Goal: Task Accomplishment & Management: Complete application form

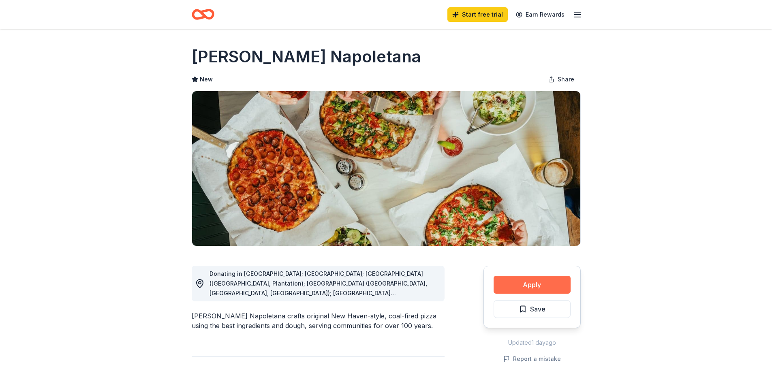
drag, startPoint x: 522, startPoint y: 281, endPoint x: 526, endPoint y: 278, distance: 5.2
click at [523, 280] on button "Apply" at bounding box center [532, 285] width 77 height 18
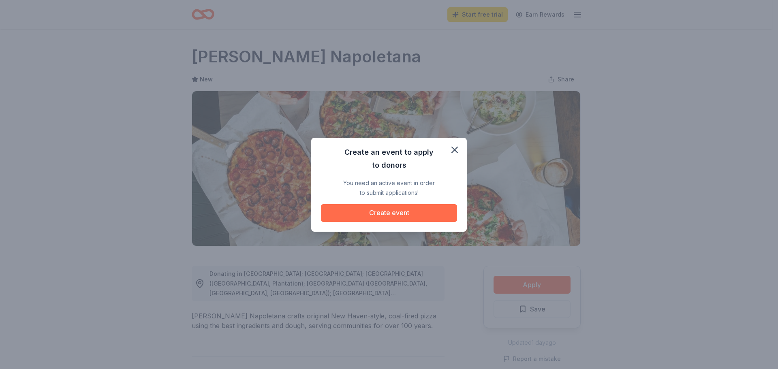
click at [420, 211] on button "Create event" at bounding box center [389, 213] width 136 height 18
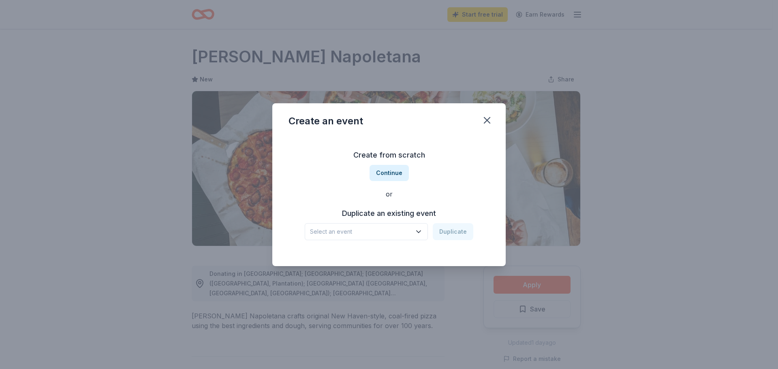
click at [342, 230] on span "Select an event" at bounding box center [360, 232] width 101 height 10
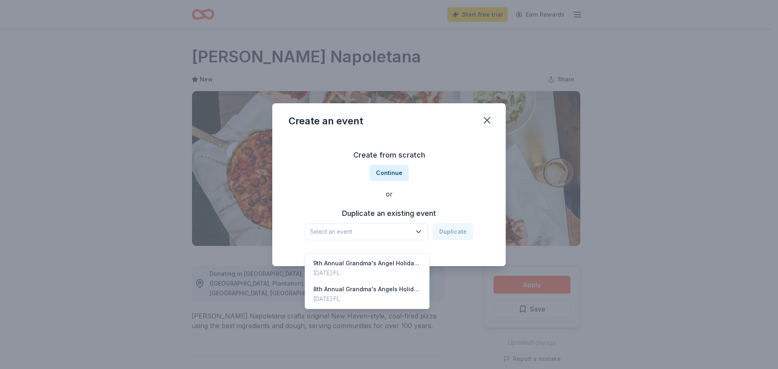
click at [409, 229] on span "Select an event" at bounding box center [360, 232] width 101 height 10
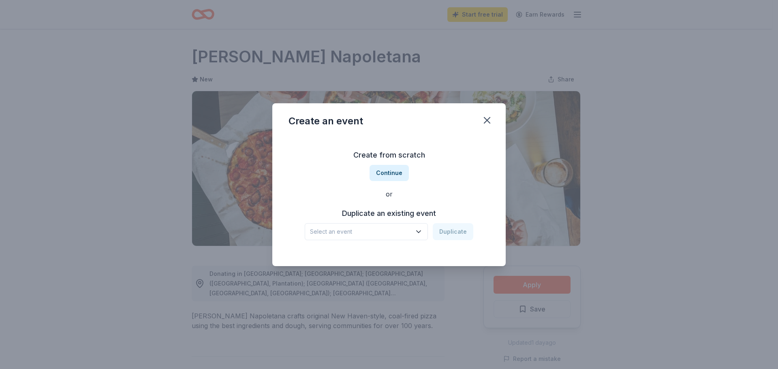
click at [458, 210] on h3 "Duplicate an existing event" at bounding box center [389, 213] width 169 height 13
drag, startPoint x: 447, startPoint y: 225, endPoint x: 445, endPoint y: 229, distance: 5.1
click at [447, 225] on div "Select an event Duplicate" at bounding box center [389, 231] width 169 height 17
click at [445, 229] on div "Select an event Duplicate" at bounding box center [389, 231] width 169 height 17
click at [458, 229] on div "Select an event Duplicate" at bounding box center [389, 231] width 169 height 17
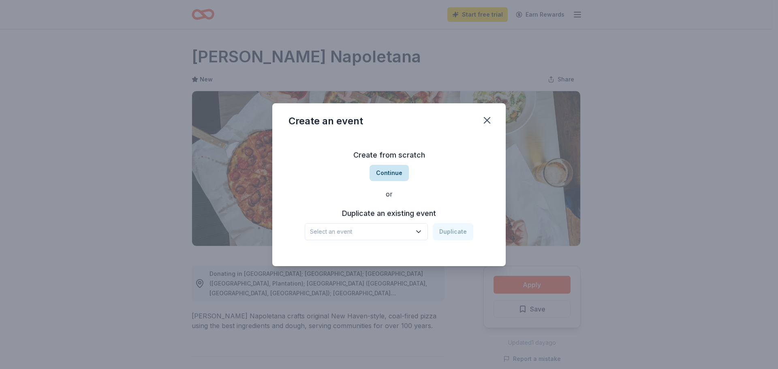
click at [400, 169] on button "Continue" at bounding box center [389, 173] width 39 height 16
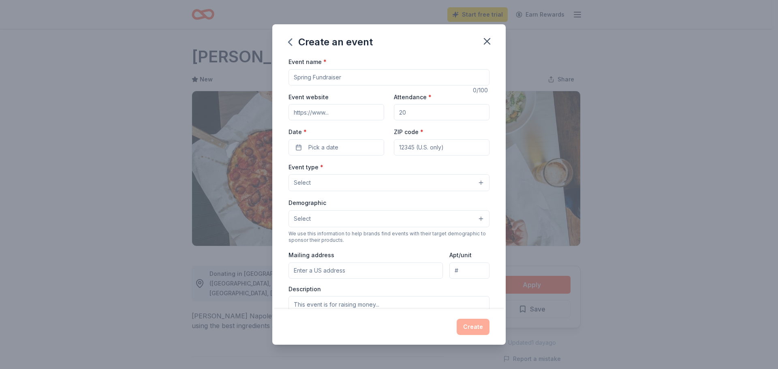
click at [345, 78] on input "Event name *" at bounding box center [389, 77] width 201 height 16
type input "G"
click at [328, 71] on input "Event name *" at bounding box center [389, 77] width 201 height 16
type input "10th Annual Grnadma's Angels Holiday Luncheon"
click at [404, 114] on input "Attendance *" at bounding box center [442, 112] width 96 height 16
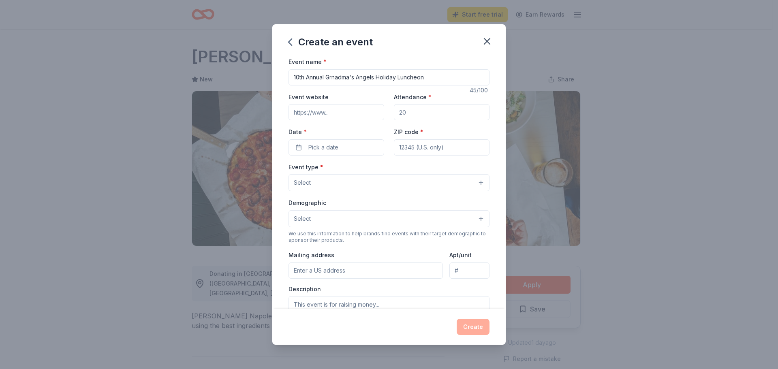
click at [404, 114] on input "Attendance *" at bounding box center [442, 112] width 96 height 16
type input "200"
click at [372, 145] on button "Pick a date" at bounding box center [337, 147] width 96 height 16
click at [379, 167] on button "Go to next month" at bounding box center [378, 168] width 11 height 11
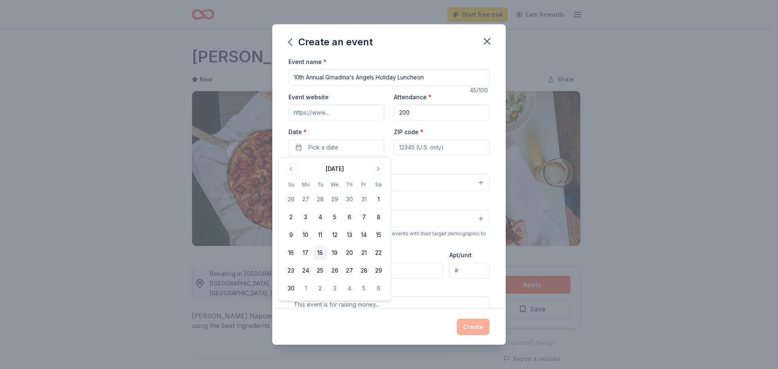
click at [316, 252] on button "18" at bounding box center [320, 253] width 15 height 15
click at [409, 150] on input "ZIP code *" at bounding box center [442, 147] width 96 height 16
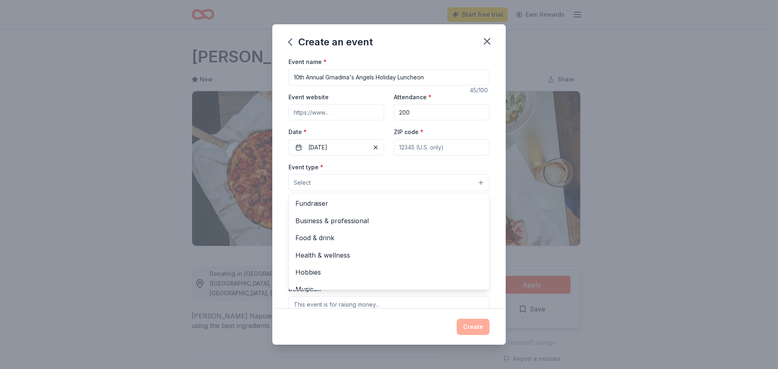
click at [316, 177] on button "Select" at bounding box center [389, 182] width 201 height 17
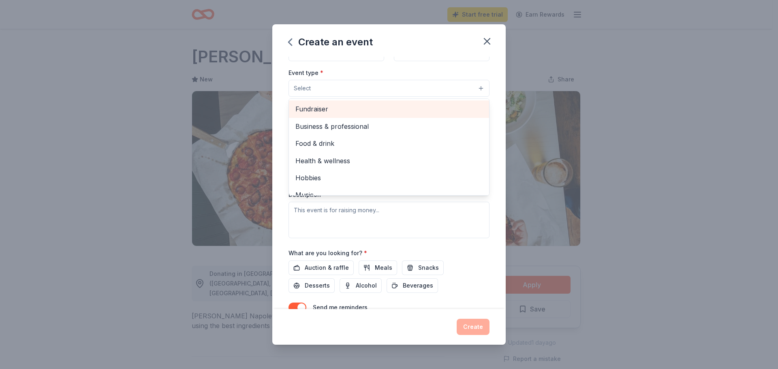
click at [322, 107] on span "Fundraiser" at bounding box center [388, 109] width 187 height 11
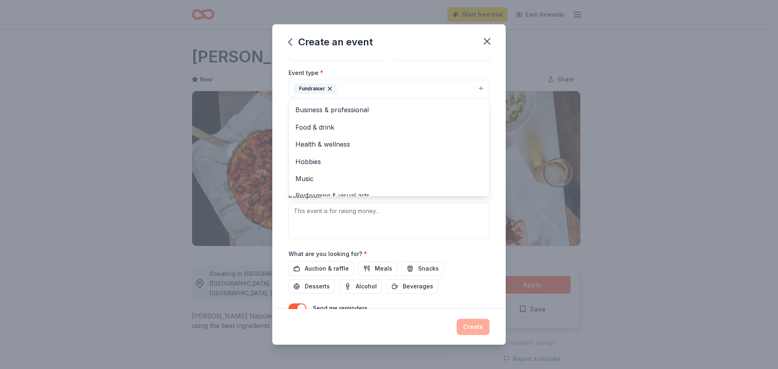
click at [459, 228] on div "Event type * Fundraiser Business & professional Food & drink Health & wellness …" at bounding box center [389, 153] width 201 height 171
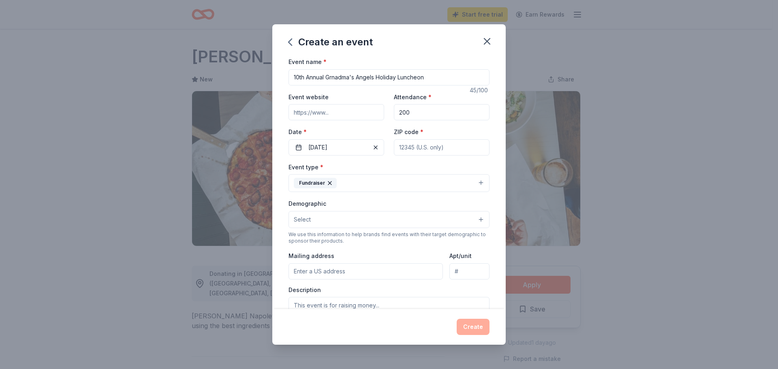
click at [335, 76] on input "10th Annual Grnadma's Angels Holiday Luncheon" at bounding box center [389, 77] width 201 height 16
type input "10th Annual Grandma's Angels Holiday Luncheon"
click at [355, 269] on input "Mailing address" at bounding box center [366, 271] width 154 height 16
type input "[STREET_ADDRESS]"
type input "33411"
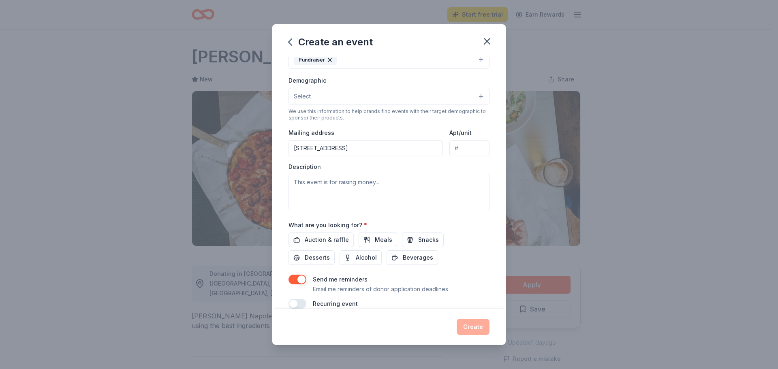
scroll to position [136, 0]
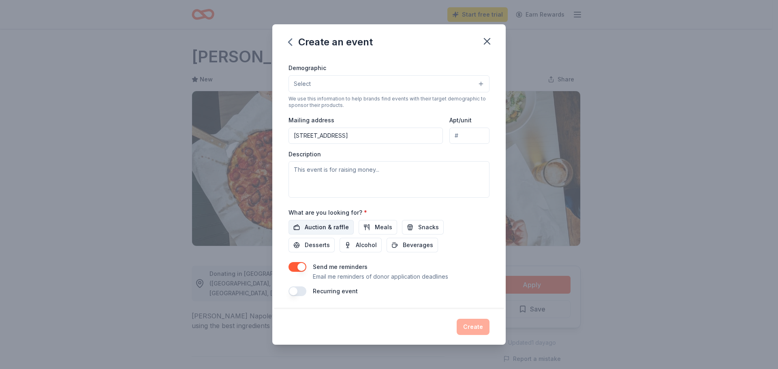
click at [315, 222] on button "Auction & raffle" at bounding box center [321, 227] width 65 height 15
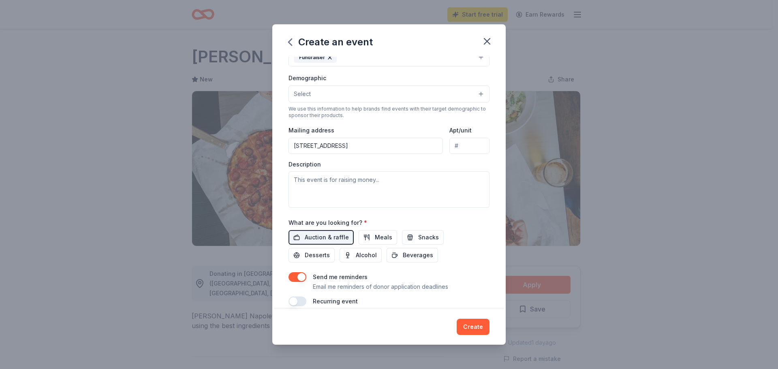
scroll to position [95, 0]
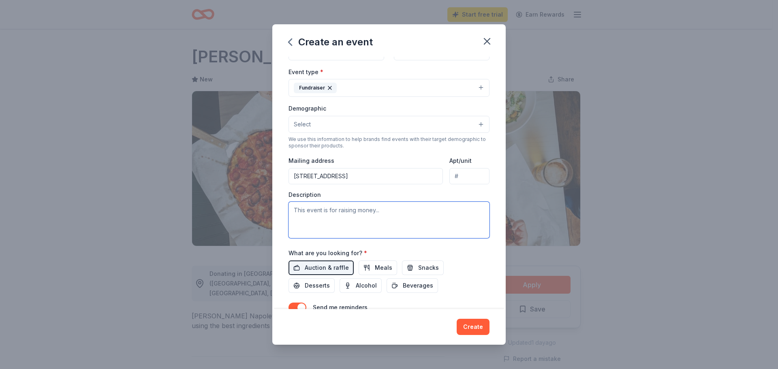
click at [377, 221] on textarea at bounding box center [389, 220] width 201 height 36
paste textarea "Every year Grandma's Place hosts a luncheon to raise the necessary funds to con…"
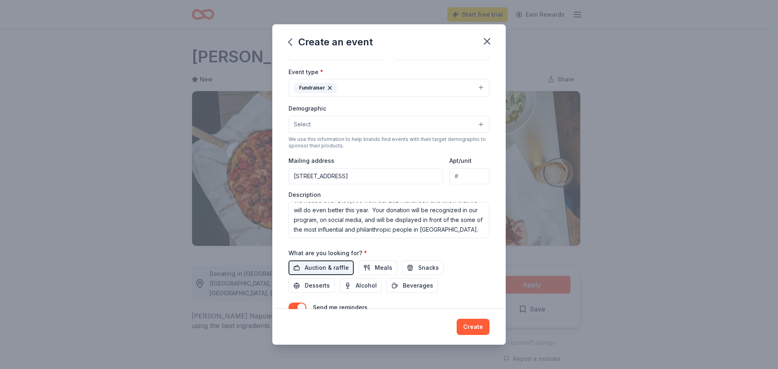
scroll to position [78, 0]
click at [405, 231] on textarea "Every year Grandma's Place hosts a luncheon to raise the necessary funds to con…" at bounding box center [389, 220] width 201 height 36
paste textarea "Loremip'd Sitam co ad elitseddo eiusmod tem 35 incididu - utla etdol ma ali eni…"
type textarea "Every year Grandma's Place hosts a luncheon to raise the necessary funds to con…"
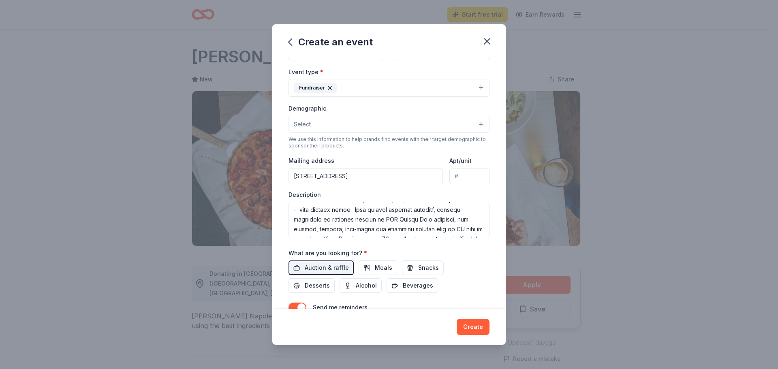
click at [316, 120] on button "Select" at bounding box center [389, 124] width 201 height 17
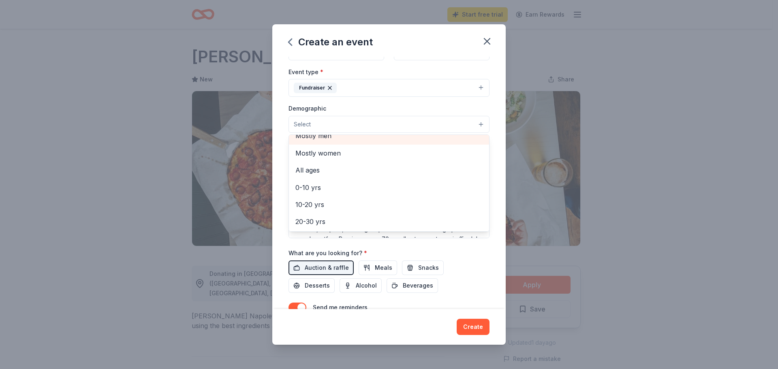
scroll to position [41, 0]
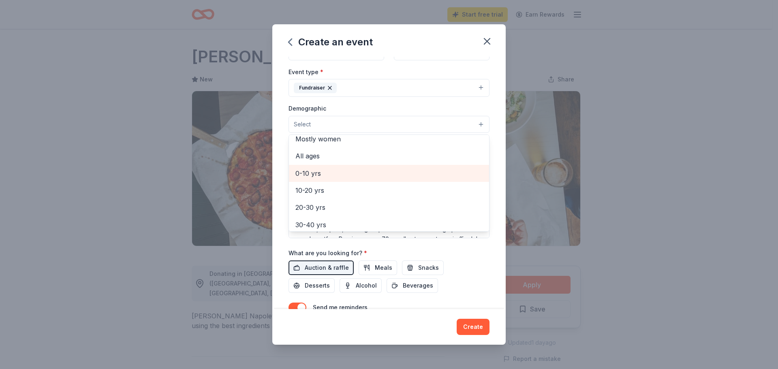
click at [316, 180] on div "0-10 yrs" at bounding box center [389, 173] width 200 height 17
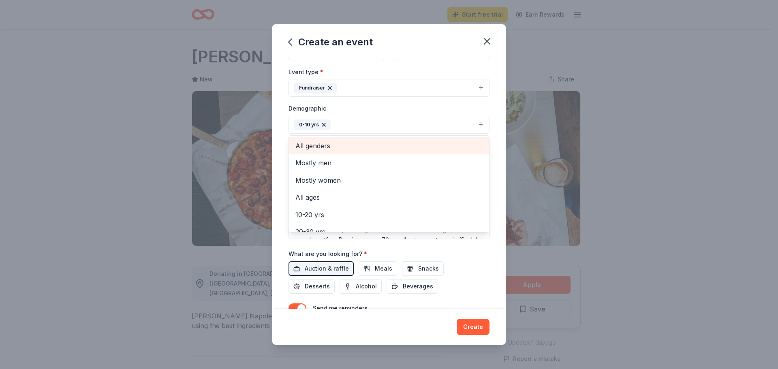
click at [317, 149] on span "All genders" at bounding box center [388, 146] width 187 height 11
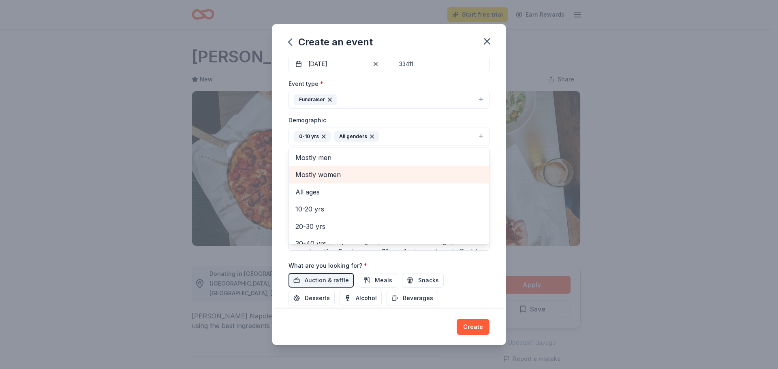
scroll to position [137, 0]
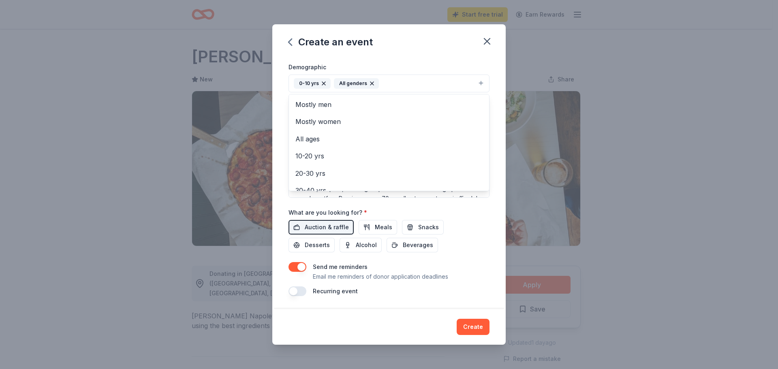
click at [467, 324] on div "Create an event Event name * 10th Annual Grandma's Angels Holiday Luncheon 45 /…" at bounding box center [388, 184] width 233 height 321
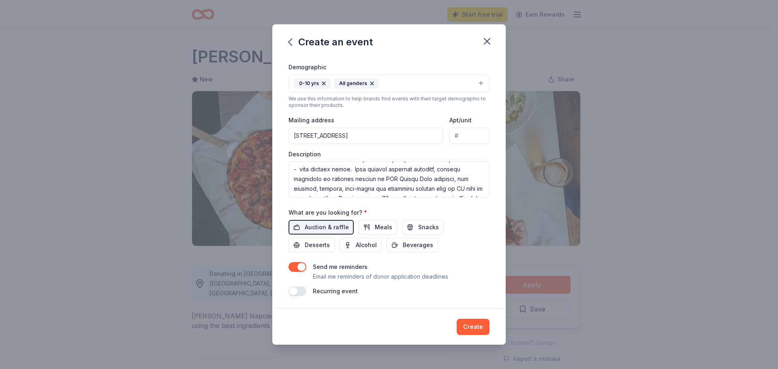
click at [480, 323] on button "Create" at bounding box center [473, 327] width 33 height 16
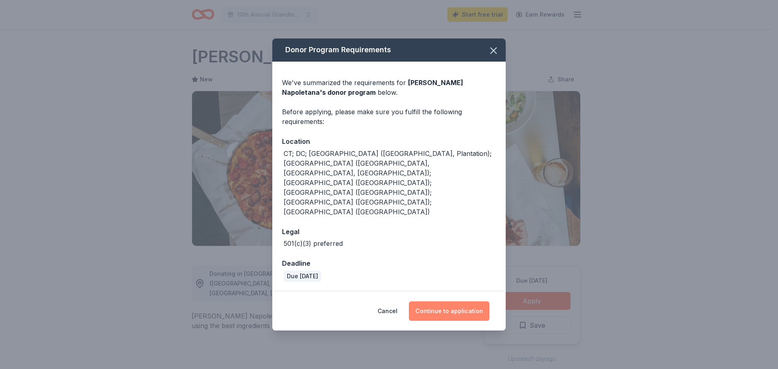
click at [437, 302] on button "Continue to application" at bounding box center [449, 311] width 81 height 19
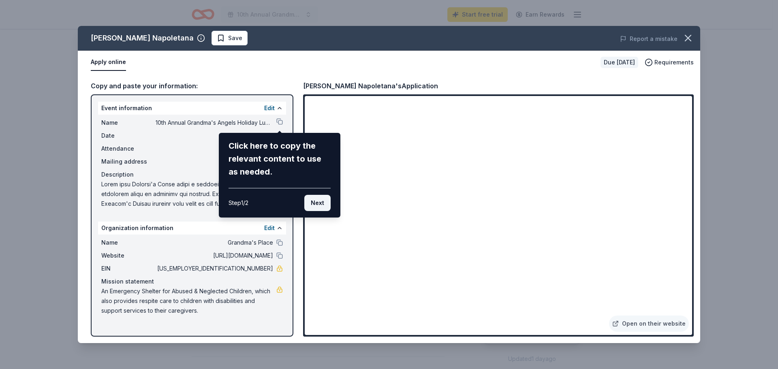
click at [310, 202] on button "Next" at bounding box center [317, 203] width 26 height 16
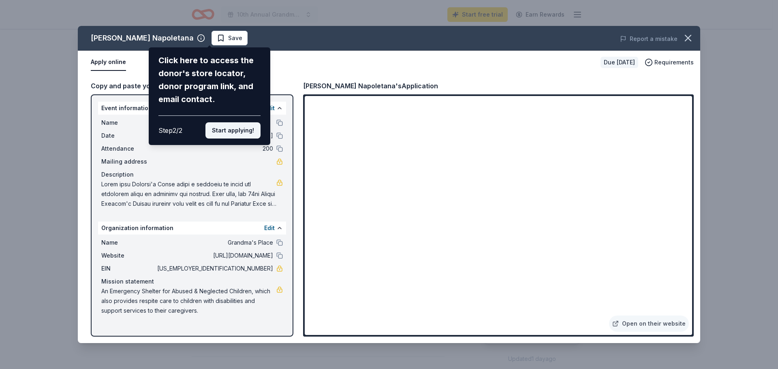
click at [248, 134] on button "Start applying!" at bounding box center [232, 130] width 55 height 16
